Goal: Task Accomplishment & Management: Manage account settings

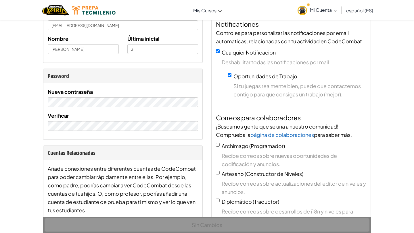
scroll to position [85, 0]
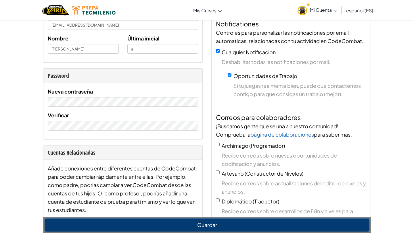
click at [324, 10] on span "Mi Cuenta" at bounding box center [323, 10] width 27 height 6
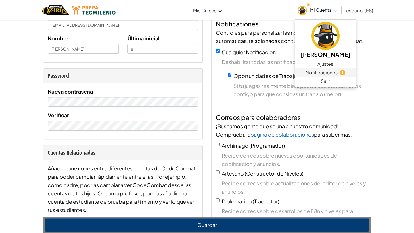
click at [333, 74] on link "Notificaciones 1" at bounding box center [325, 72] width 61 height 9
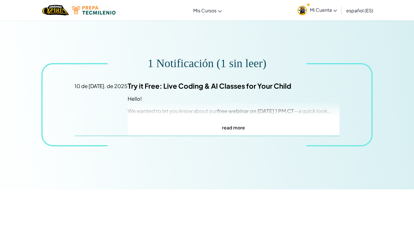
click at [323, 9] on span "Mi Cuenta" at bounding box center [323, 10] width 27 height 6
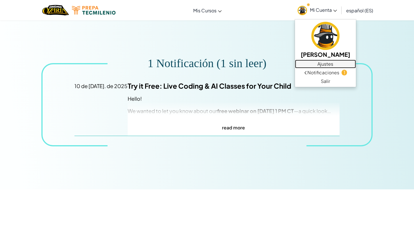
click at [322, 64] on link "Ajustes" at bounding box center [325, 64] width 61 height 9
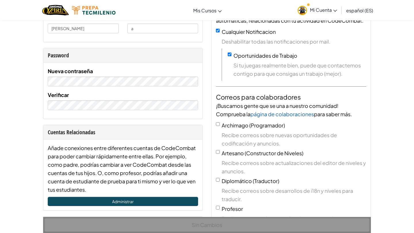
scroll to position [108, 0]
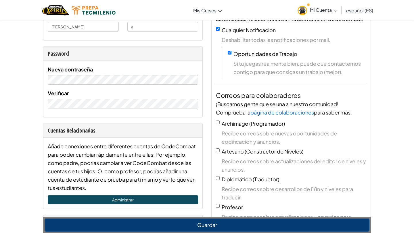
click at [160, 121] on div "Yo Alias Isabella2341874657 Correo electrónico ( Aún no verificado. Por favor, …" at bounding box center [123, 143] width 168 height 413
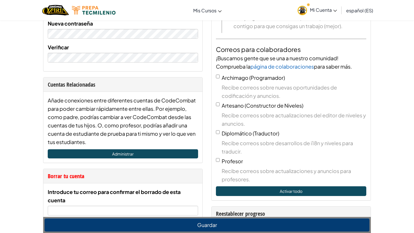
scroll to position [151, 0]
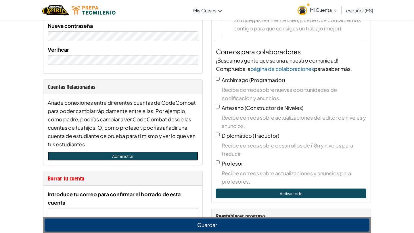
click at [135, 154] on link "Administrar" at bounding box center [123, 156] width 150 height 9
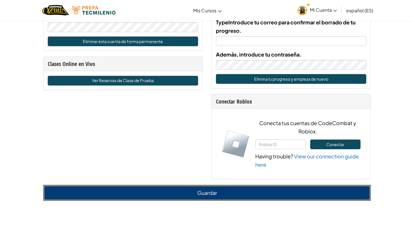
scroll to position [364, 0]
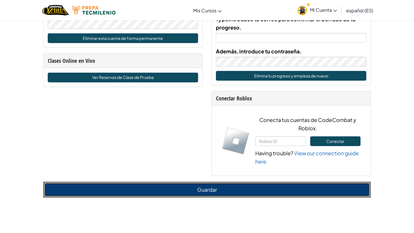
click at [141, 188] on button "Guardar" at bounding box center [207, 189] width 325 height 13
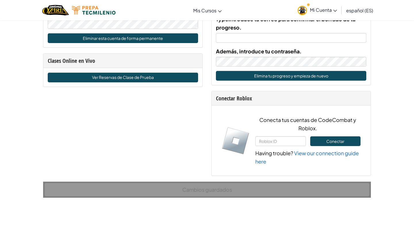
click at [173, 194] on div "Cambios guardados" at bounding box center [207, 190] width 328 height 16
click at [220, 191] on div "Cambios guardados" at bounding box center [207, 190] width 328 height 16
click at [224, 190] on div "Cambios guardados" at bounding box center [207, 190] width 328 height 16
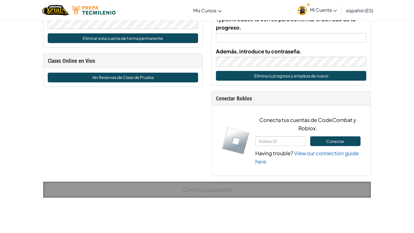
click at [224, 190] on div "Cambios guardados" at bounding box center [207, 190] width 328 height 16
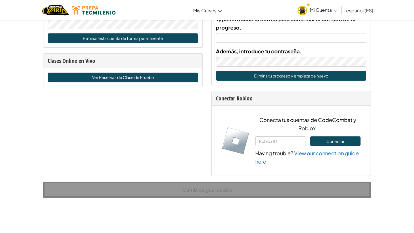
click at [224, 190] on div "Cambios guardados" at bounding box center [207, 190] width 328 height 16
